Goal: Task Accomplishment & Management: Use online tool/utility

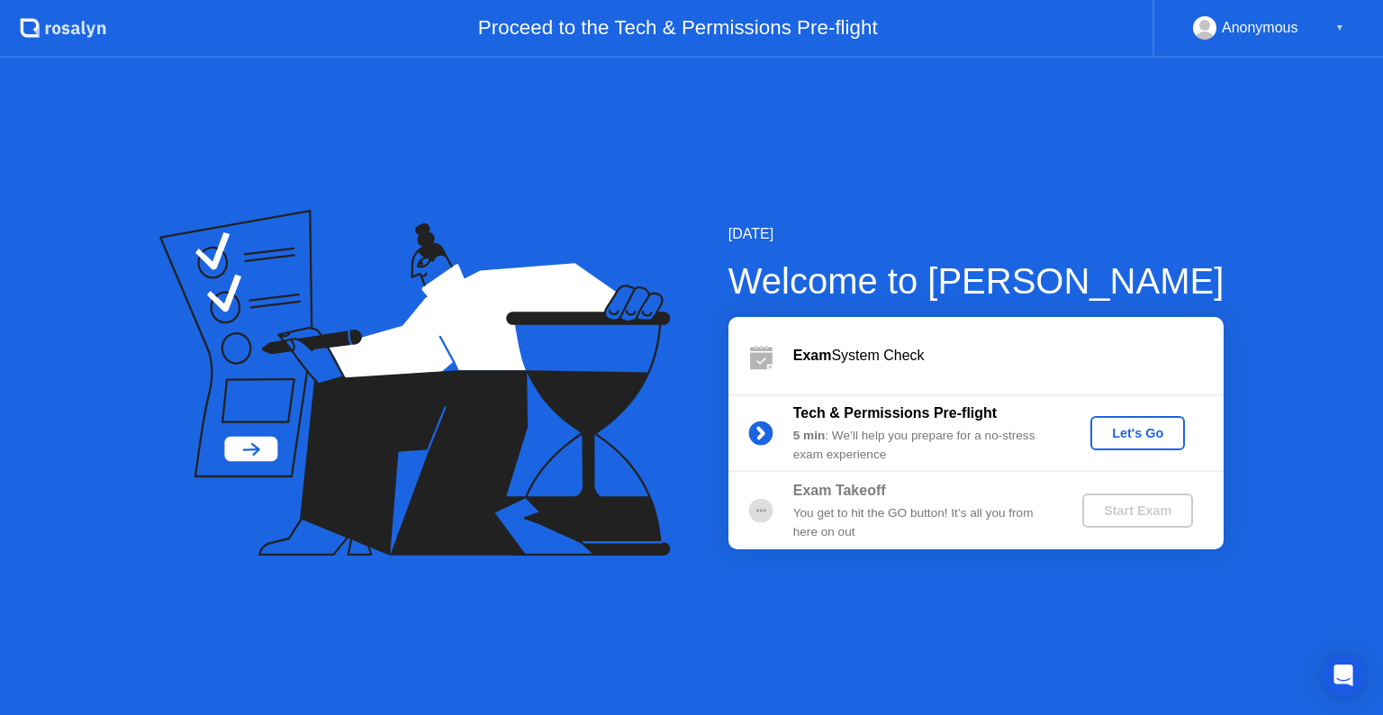
click at [1132, 434] on div "Let's Go" at bounding box center [1138, 433] width 80 height 14
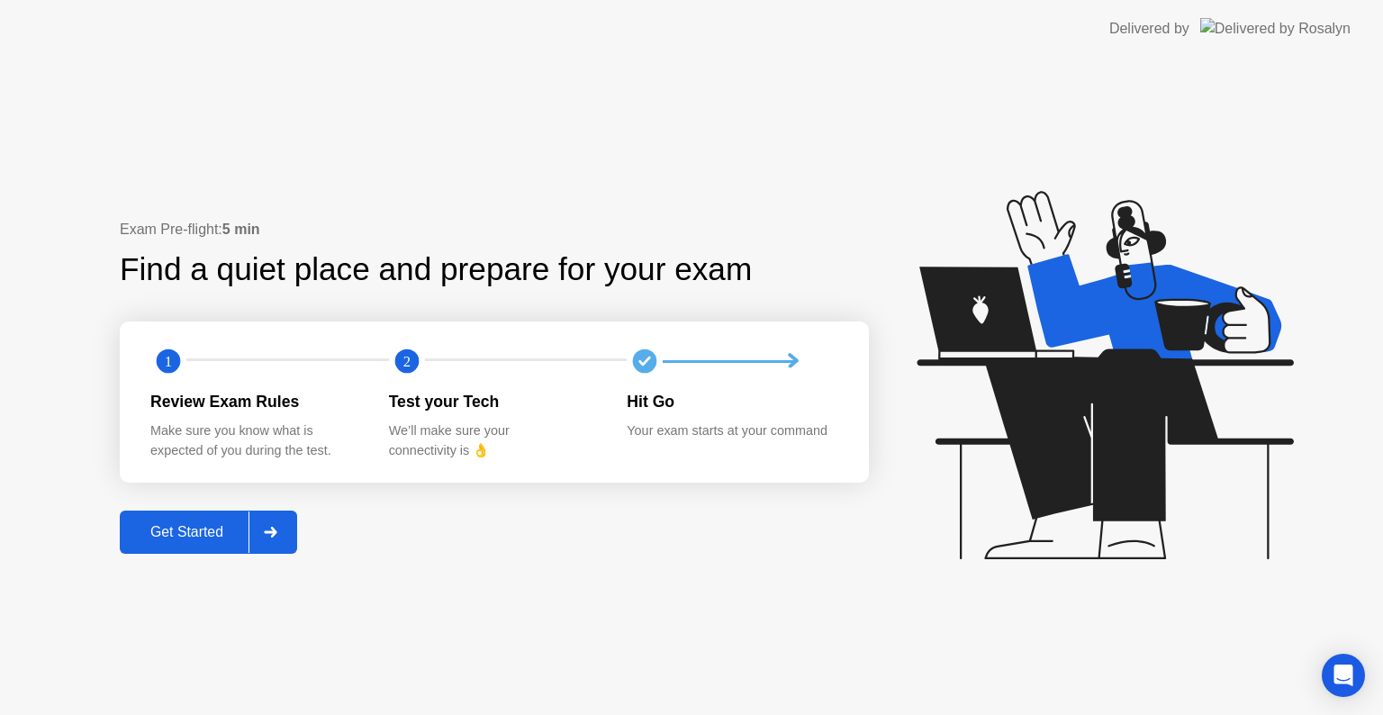
click at [275, 538] on div at bounding box center [269, 531] width 43 height 41
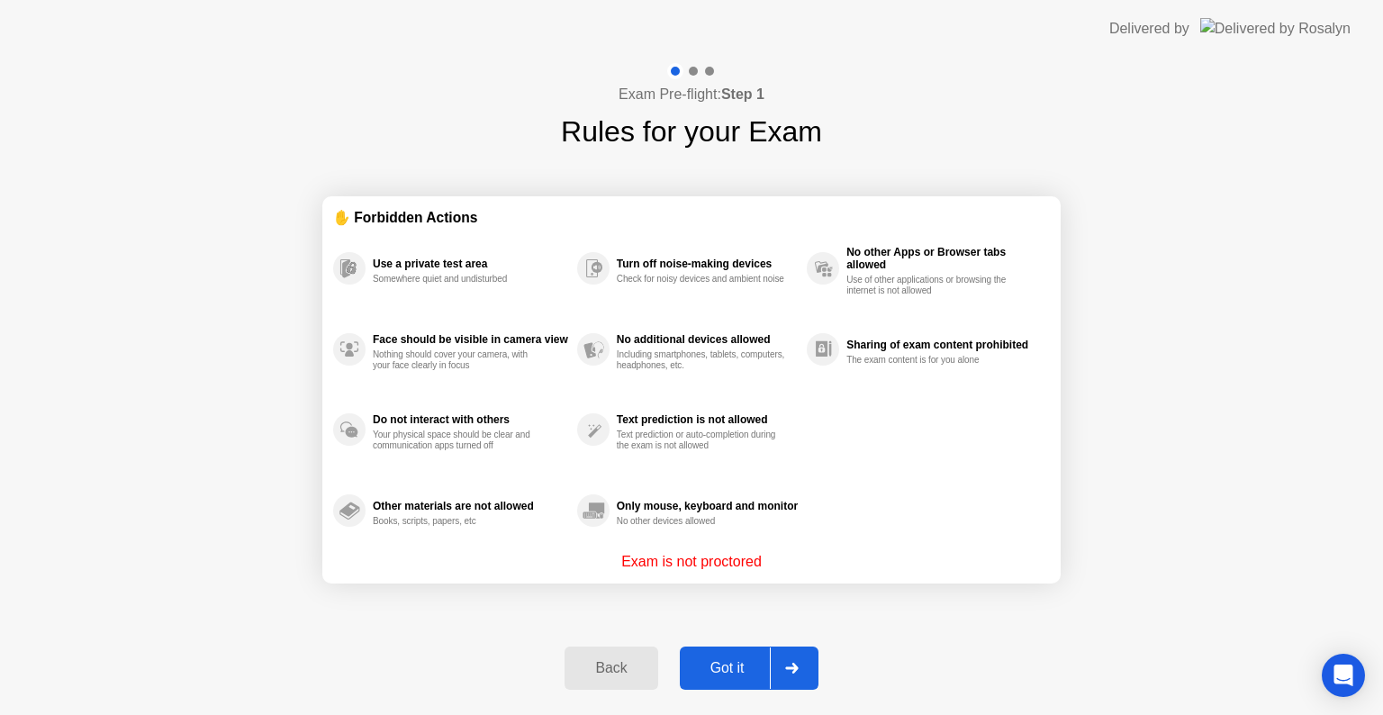
click at [735, 666] on div "Got it" at bounding box center [727, 668] width 85 height 16
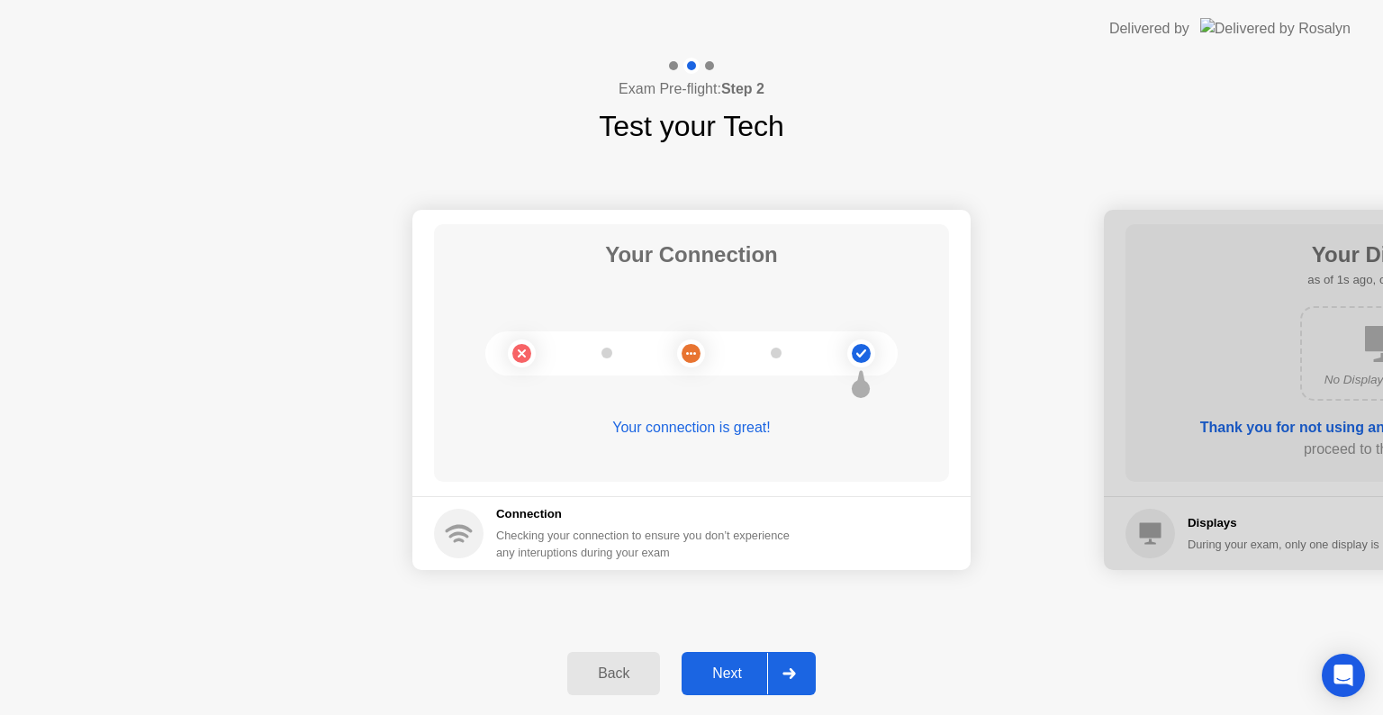
click at [732, 673] on div "Next" at bounding box center [727, 673] width 80 height 16
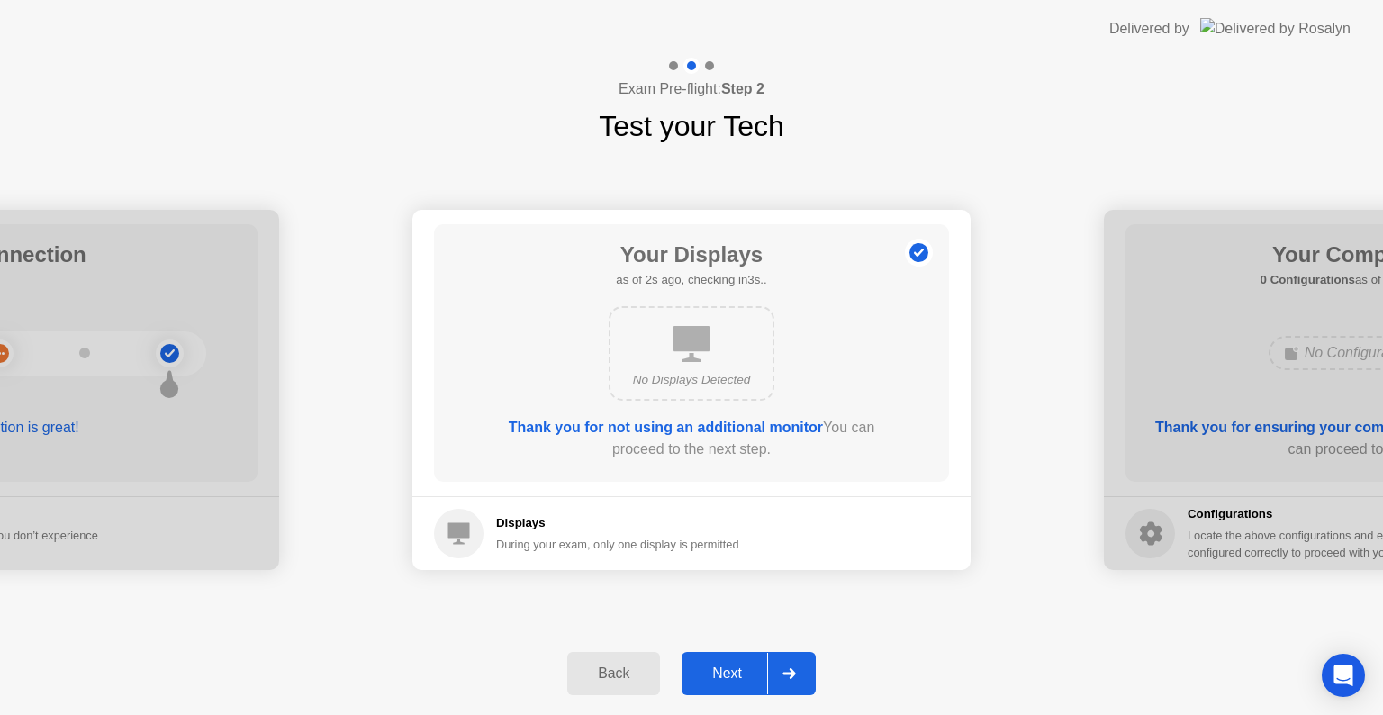
click at [732, 674] on div "Next" at bounding box center [727, 673] width 80 height 16
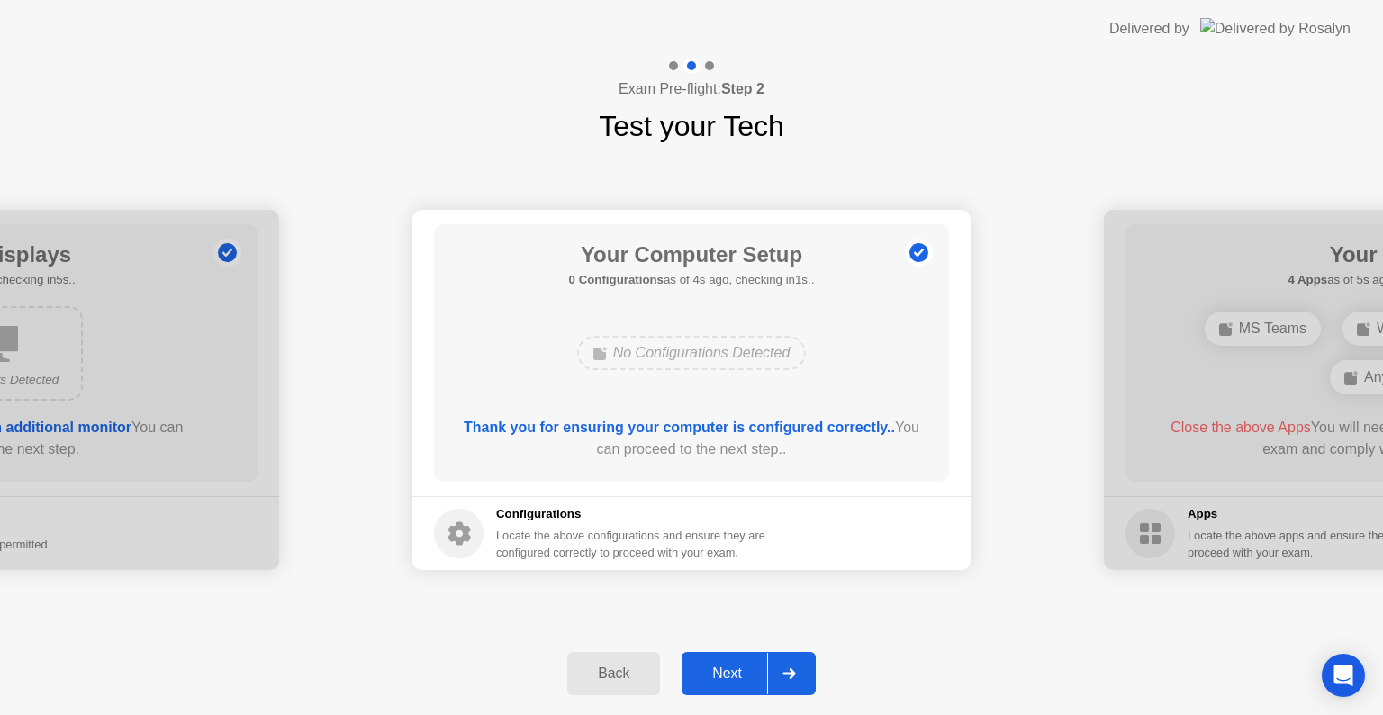
click at [732, 674] on div "Next" at bounding box center [727, 673] width 80 height 16
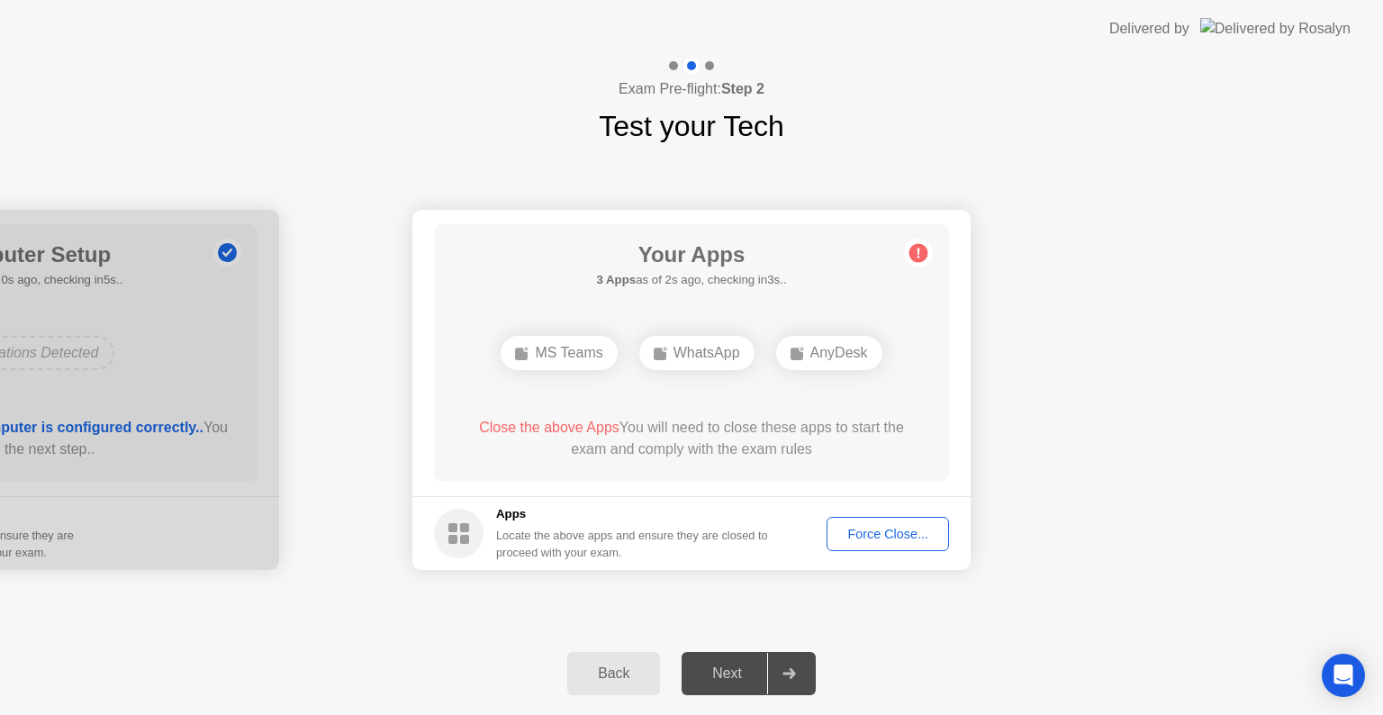
click at [882, 537] on div "Force Close..." at bounding box center [888, 534] width 110 height 14
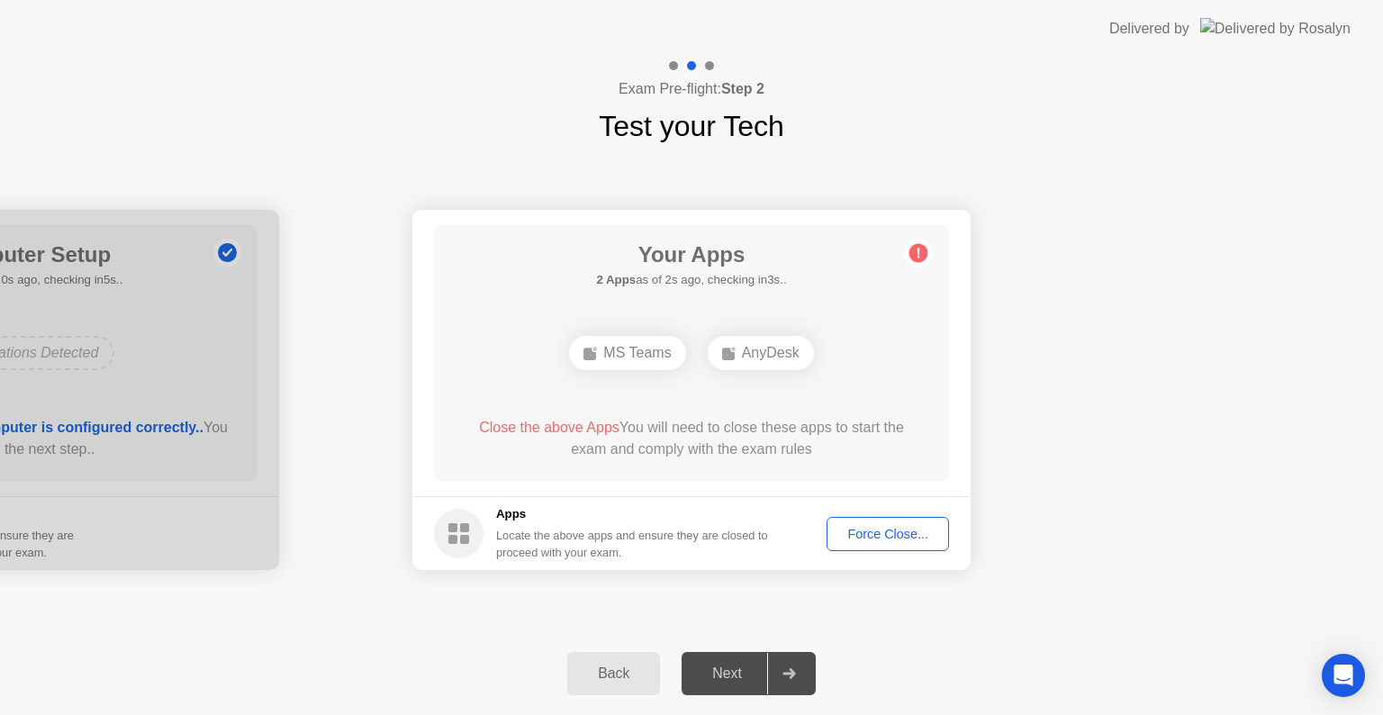
click at [881, 533] on div "Force Close..." at bounding box center [888, 534] width 110 height 14
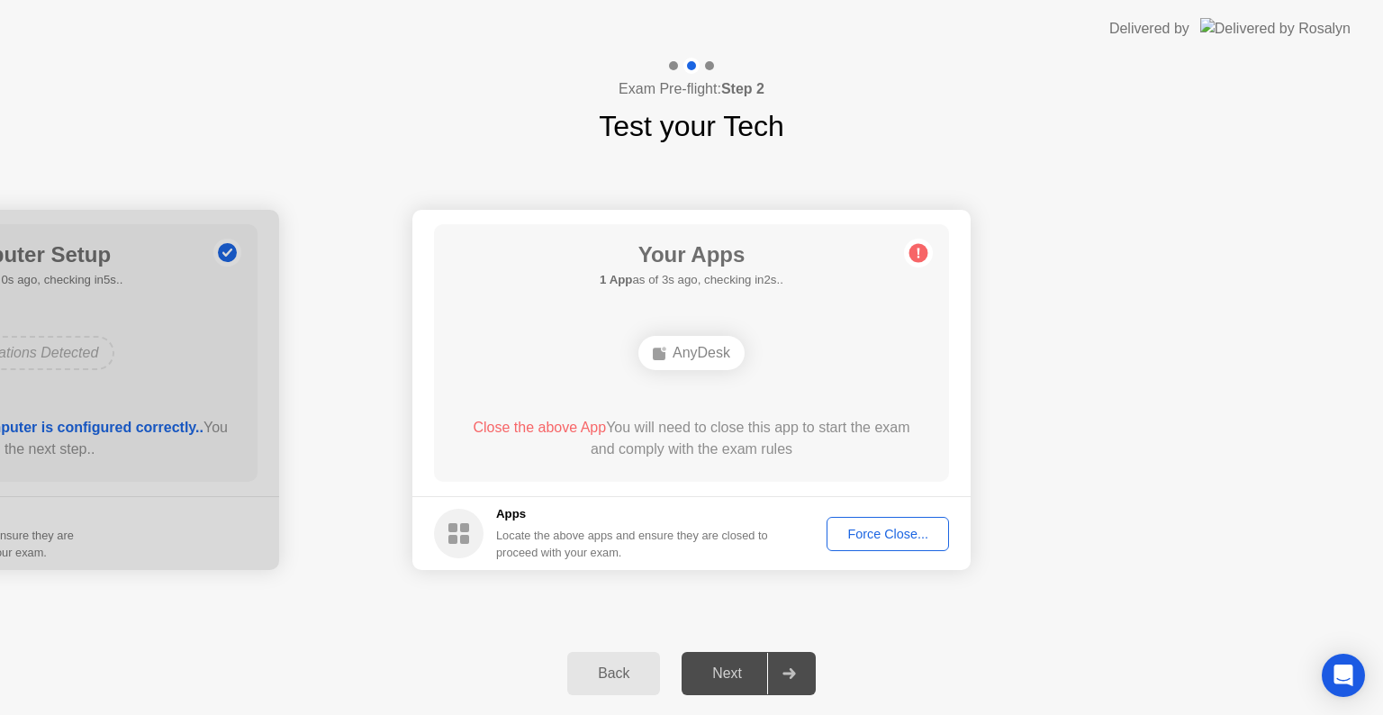
click at [904, 536] on div "Force Close..." at bounding box center [888, 534] width 110 height 14
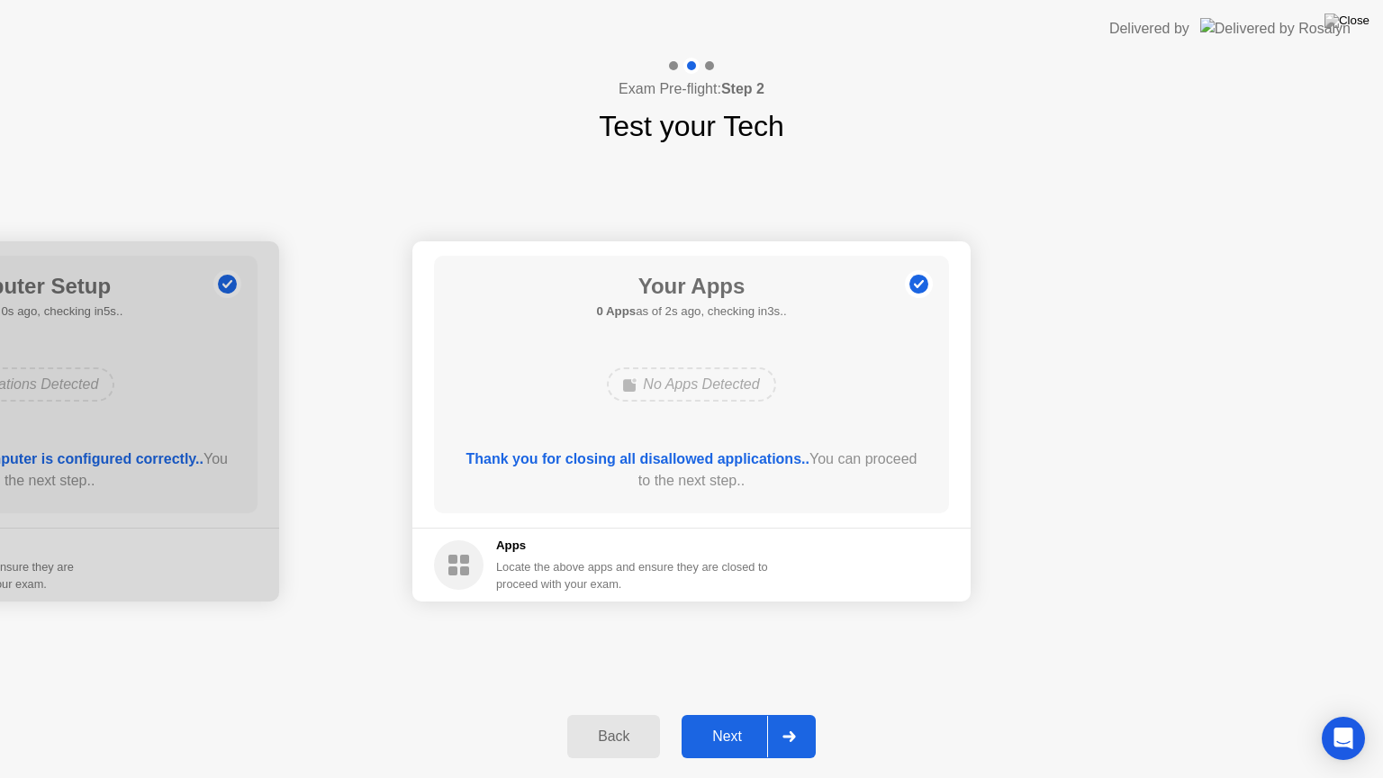
click at [732, 714] on div "Next" at bounding box center [727, 736] width 80 height 16
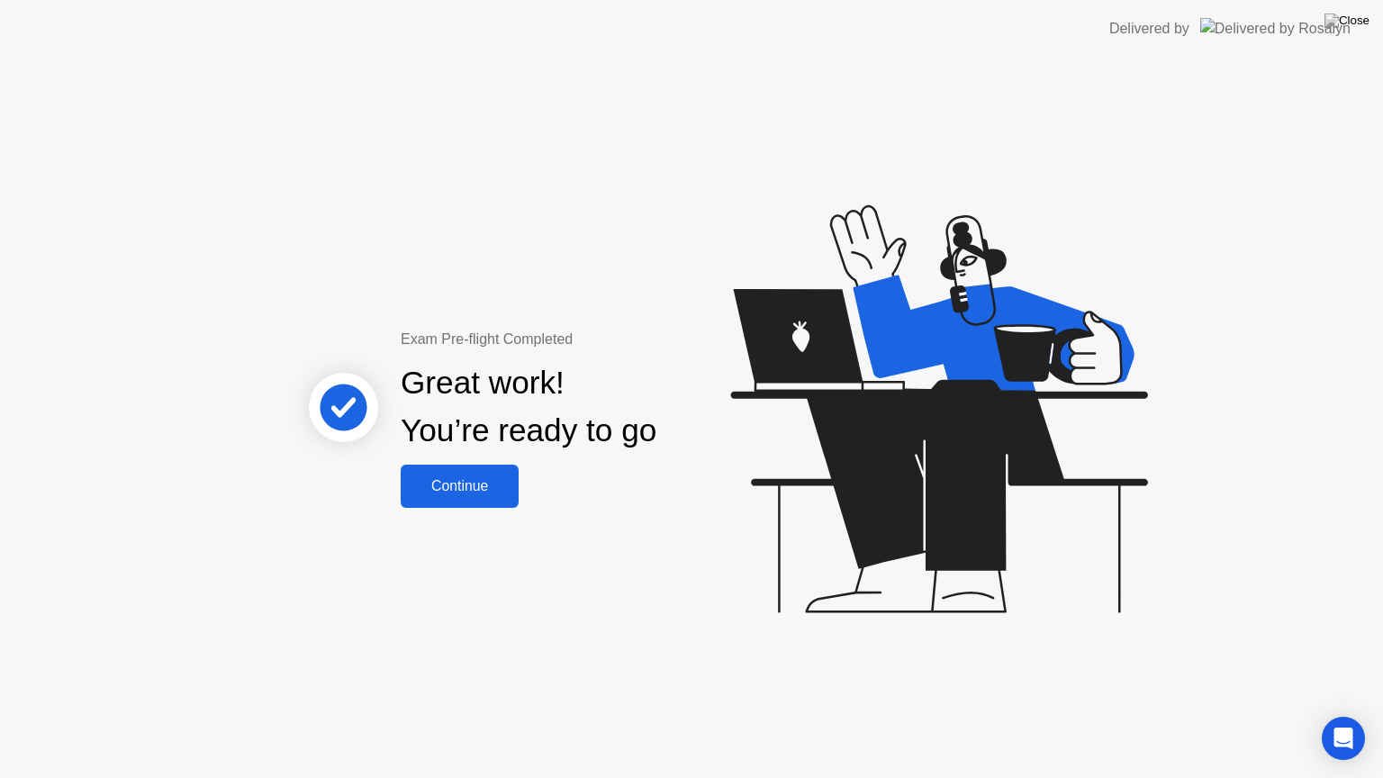
click at [488, 494] on div "Continue" at bounding box center [459, 486] width 107 height 16
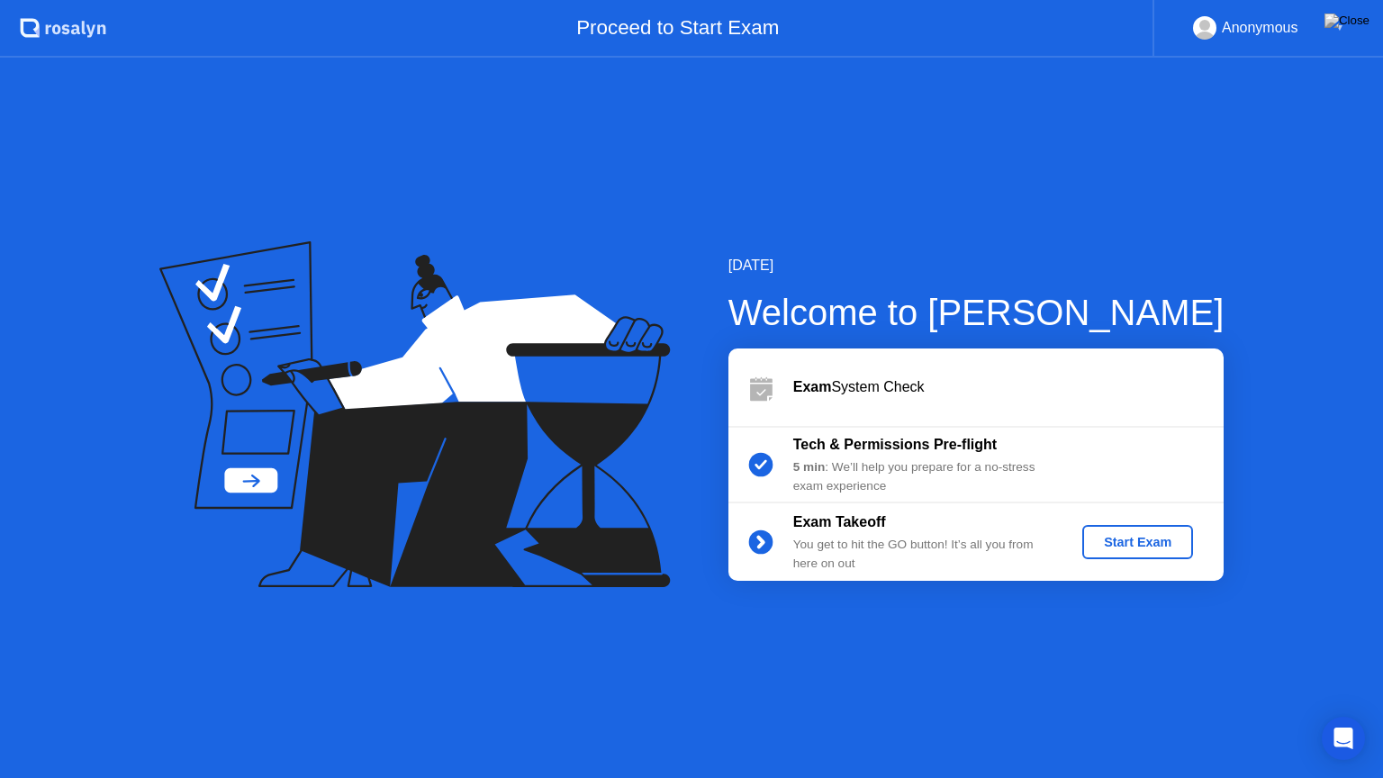
click at [827, 0] on div "Proceed to Start Exam" at bounding box center [629, 29] width 1046 height 58
click at [621, 714] on div "[DATE] Welcome to [PERSON_NAME] Exam System Check Tech & Permissions Pre-flight…" at bounding box center [691, 418] width 1383 height 720
click at [1354, 23] on img at bounding box center [1346, 21] width 45 height 14
